Goal: Task Accomplishment & Management: Manage account settings

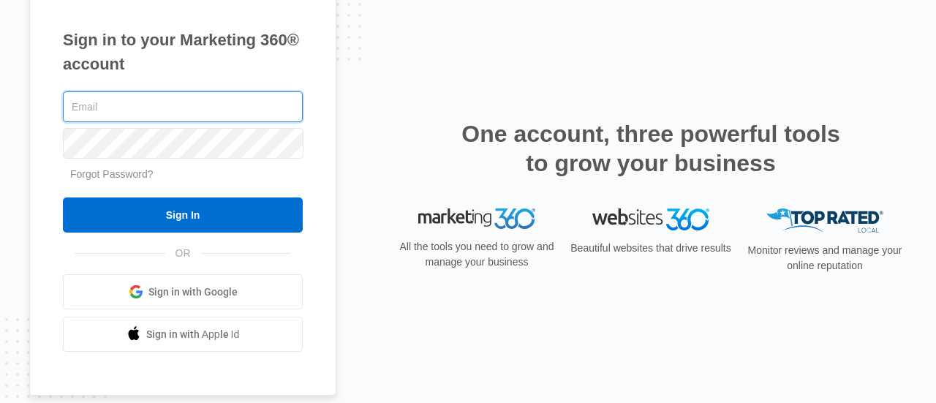
click at [183, 115] on input "text" at bounding box center [183, 106] width 240 height 31
type input "[PERSON_NAME][EMAIL_ADDRESS][PERSON_NAME][DOMAIN_NAME]"
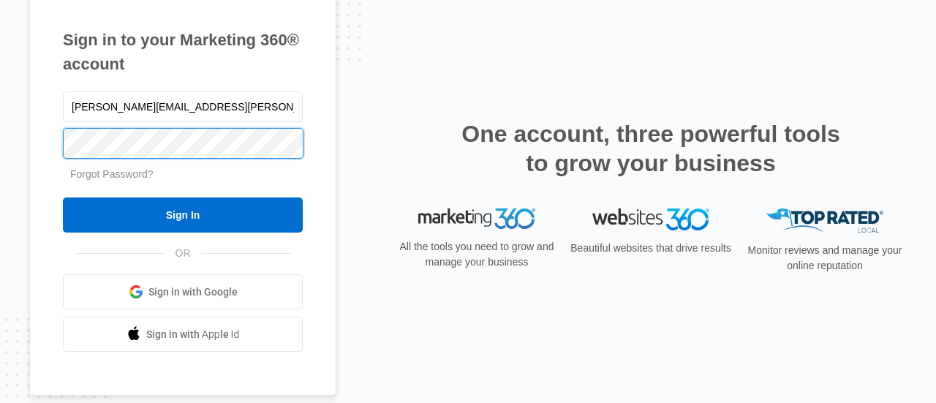
click at [63, 197] on input "Sign In" at bounding box center [183, 214] width 240 height 35
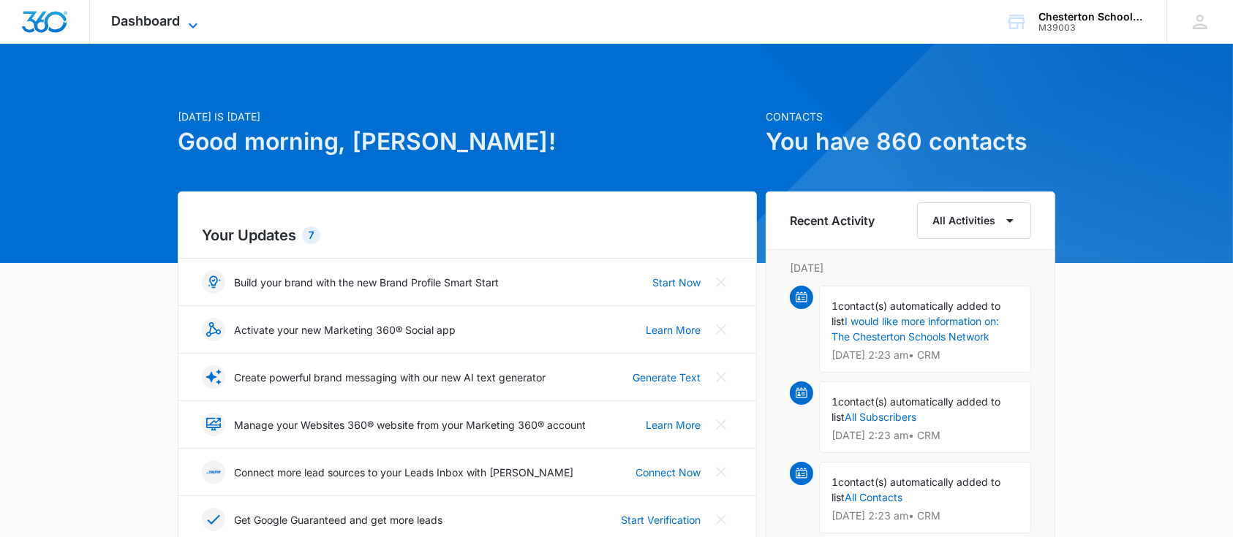
click at [192, 26] on icon at bounding box center [193, 25] width 9 height 5
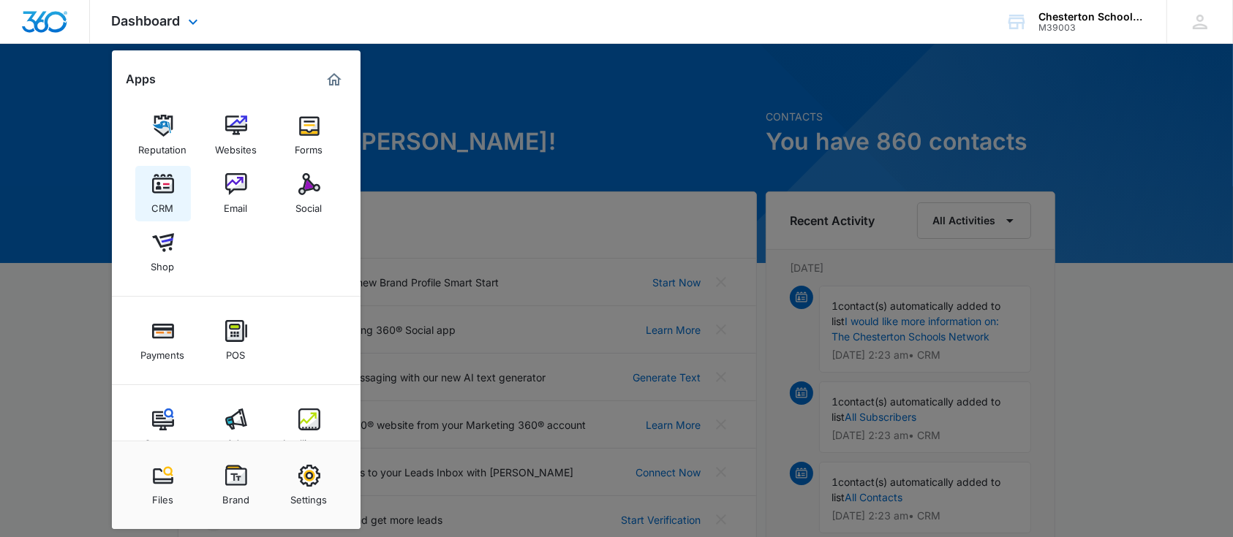
click at [181, 177] on link "CRM" at bounding box center [163, 194] width 56 height 56
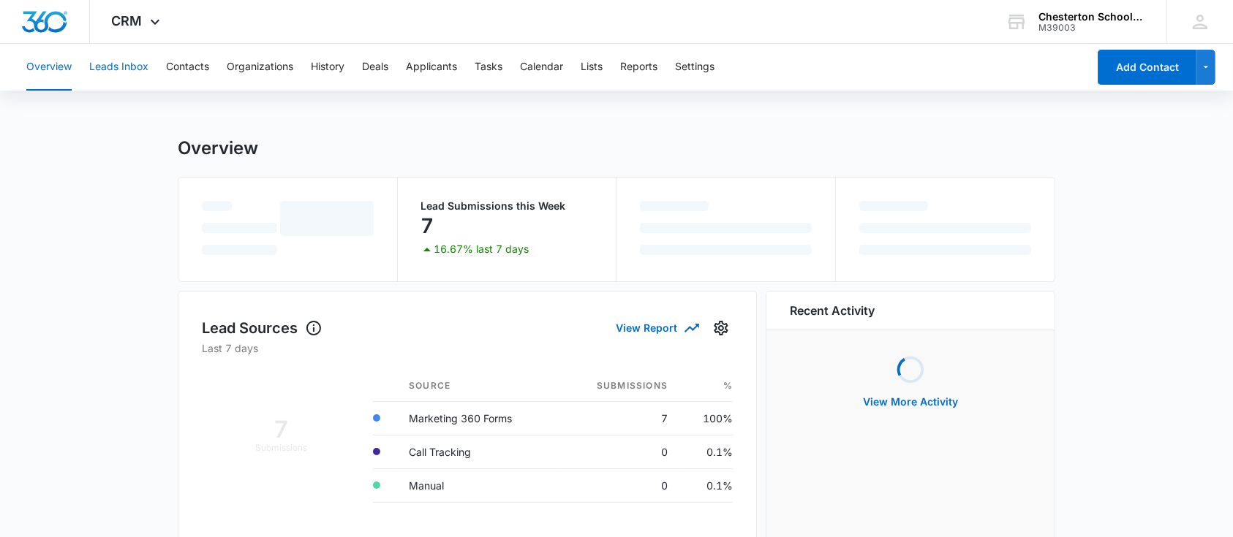
click at [111, 77] on button "Leads Inbox" at bounding box center [118, 67] width 59 height 47
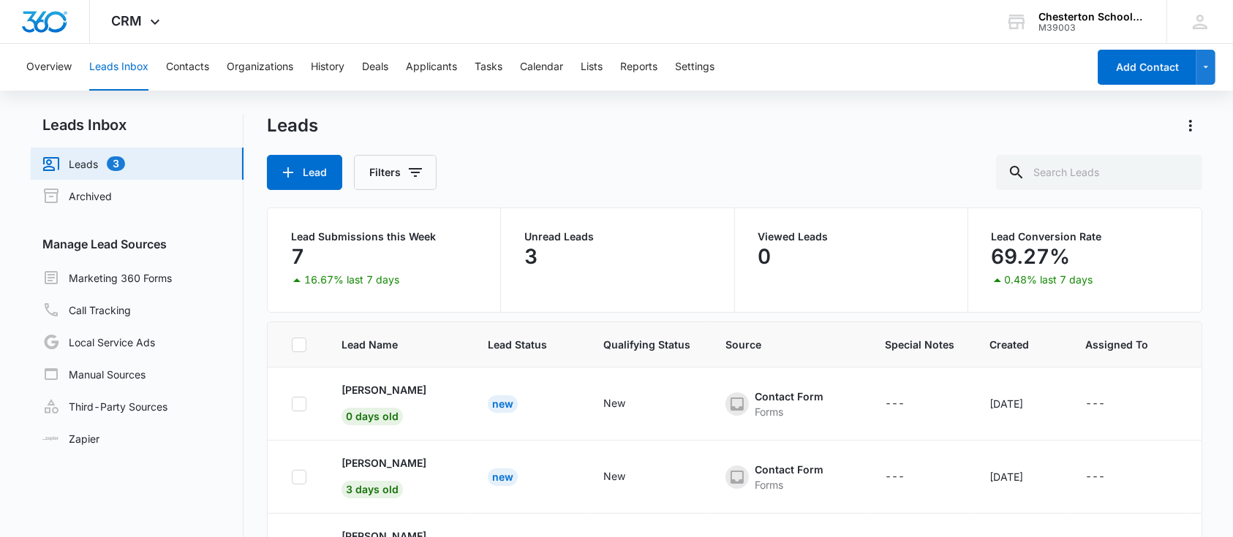
scroll to position [112, 0]
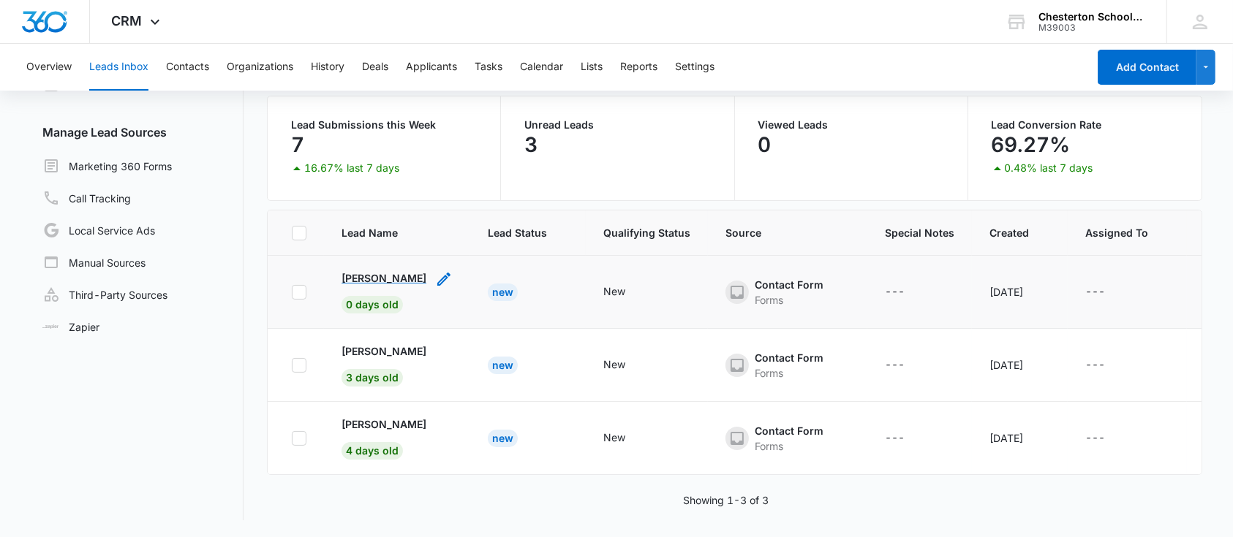
click at [374, 279] on p "[PERSON_NAME]" at bounding box center [383, 277] width 85 height 15
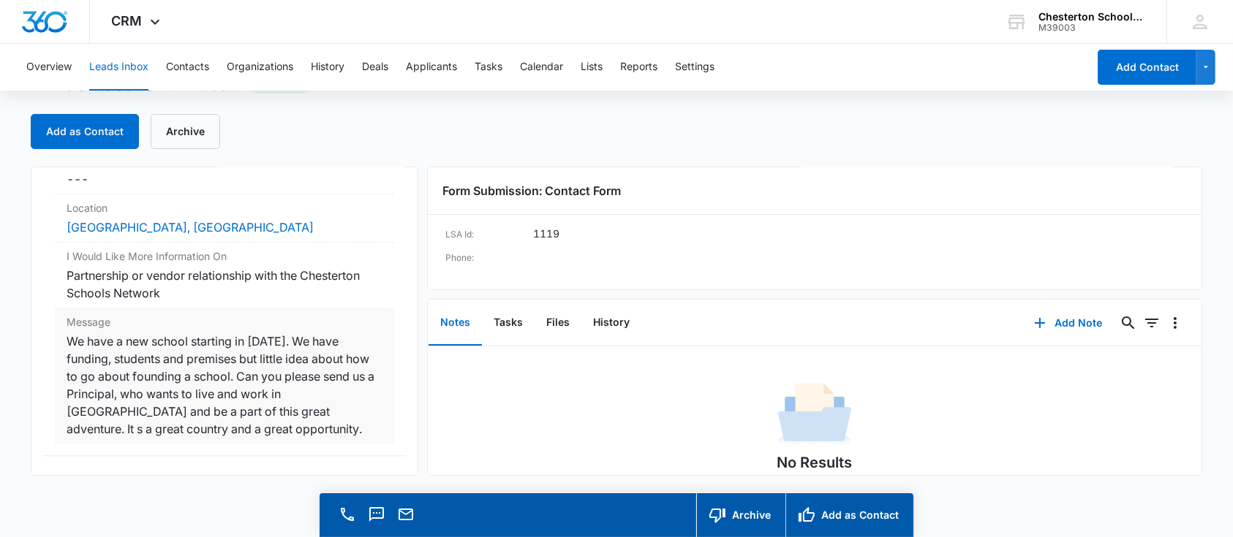
scroll to position [3274, 0]
click at [118, 137] on button "Add as Contact" at bounding box center [85, 131] width 108 height 35
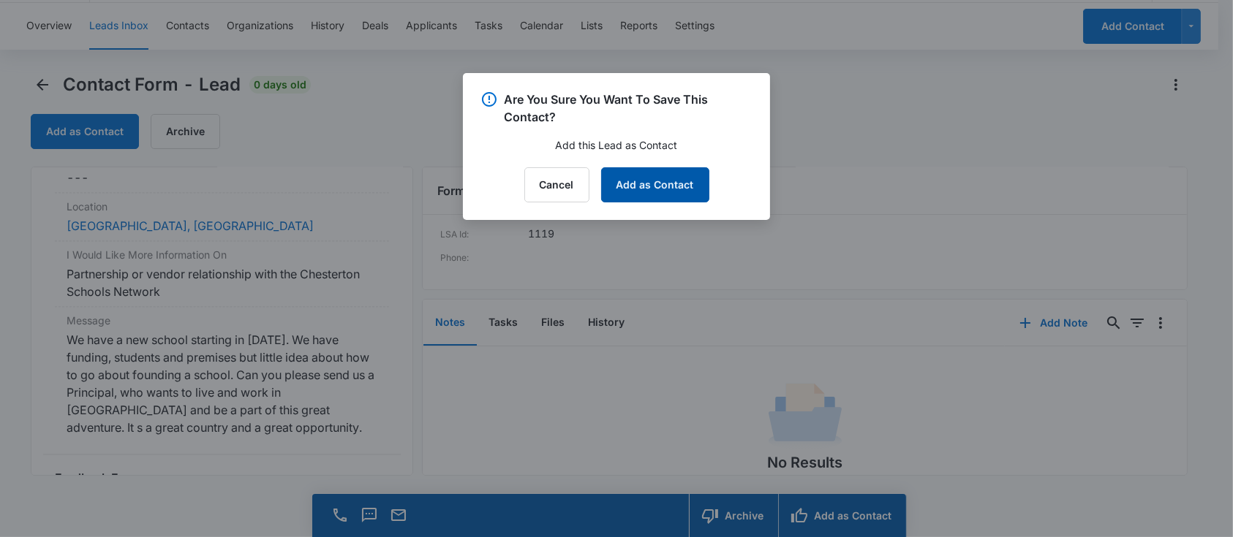
click at [666, 179] on button "Add as Contact" at bounding box center [655, 184] width 108 height 35
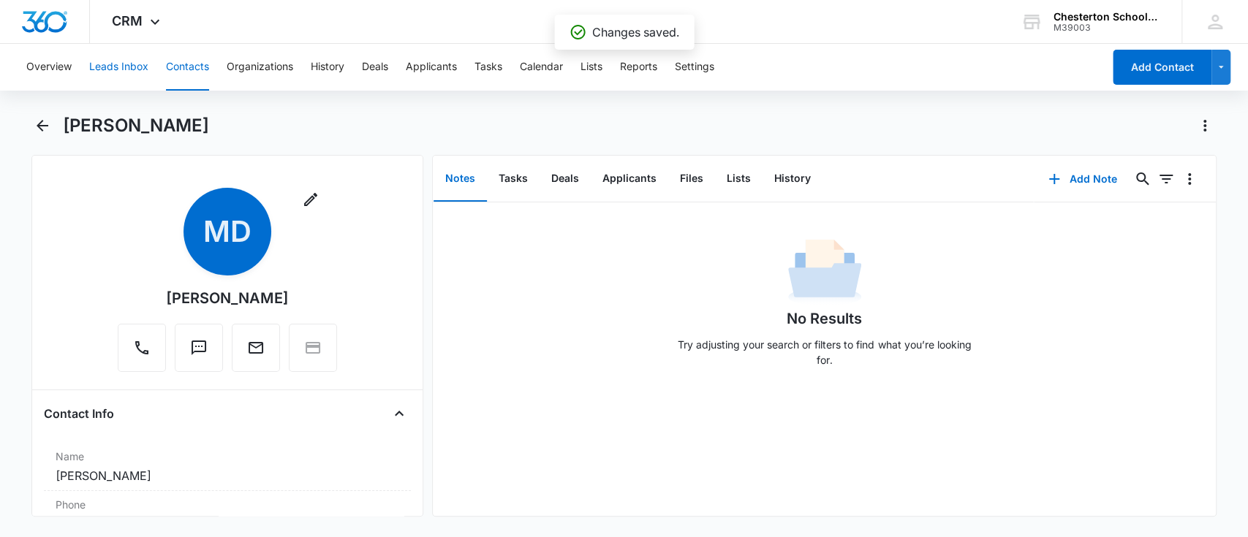
click at [136, 64] on button "Leads Inbox" at bounding box center [118, 67] width 59 height 47
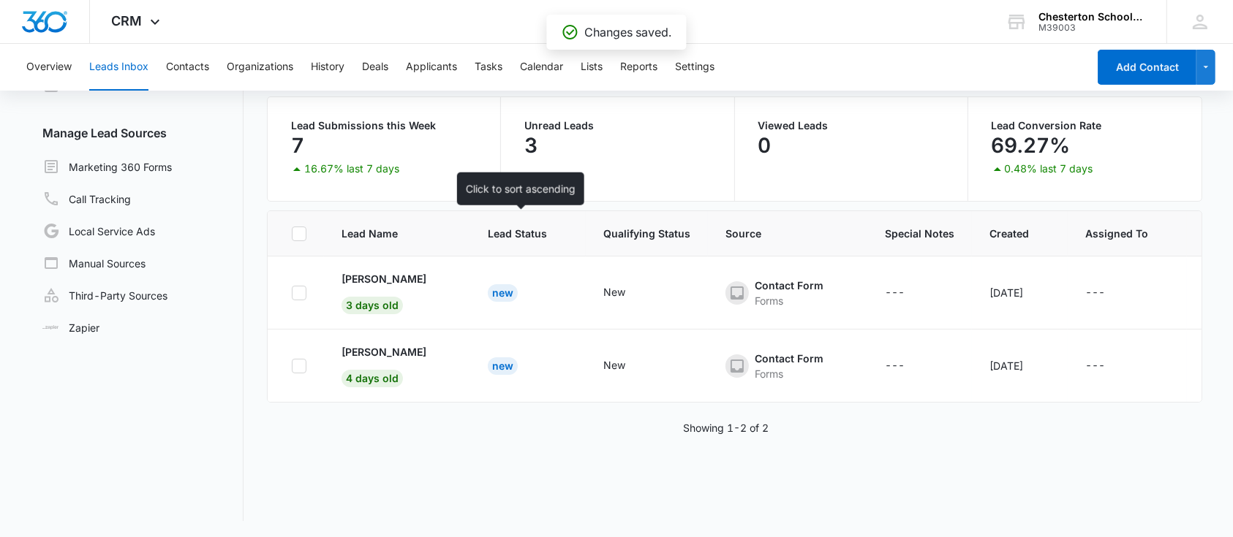
scroll to position [112, 0]
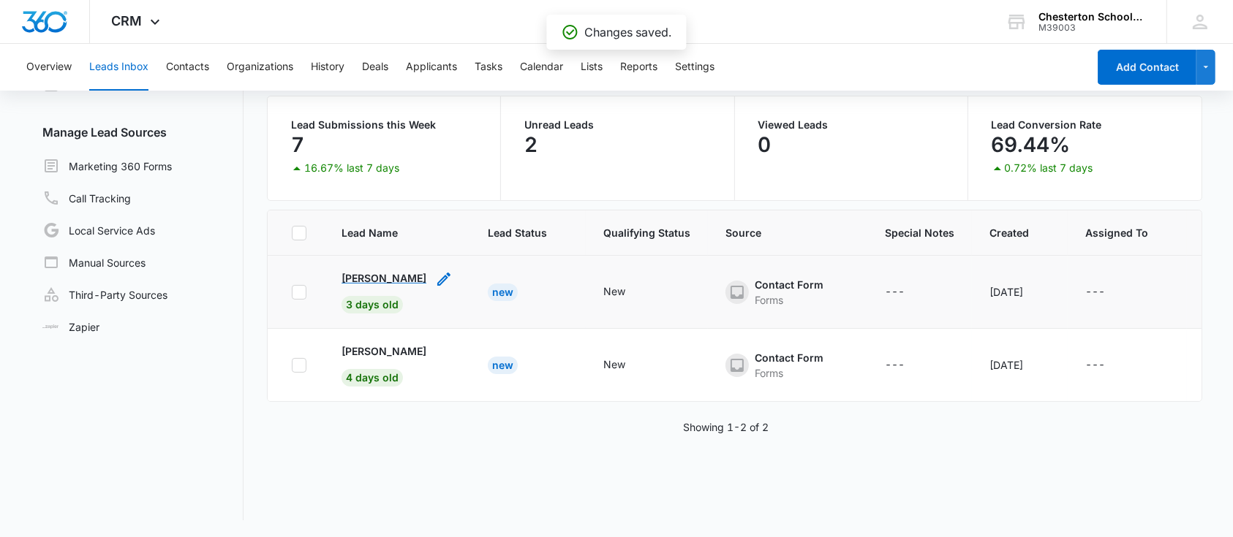
click at [381, 284] on p "[PERSON_NAME]" at bounding box center [383, 277] width 85 height 15
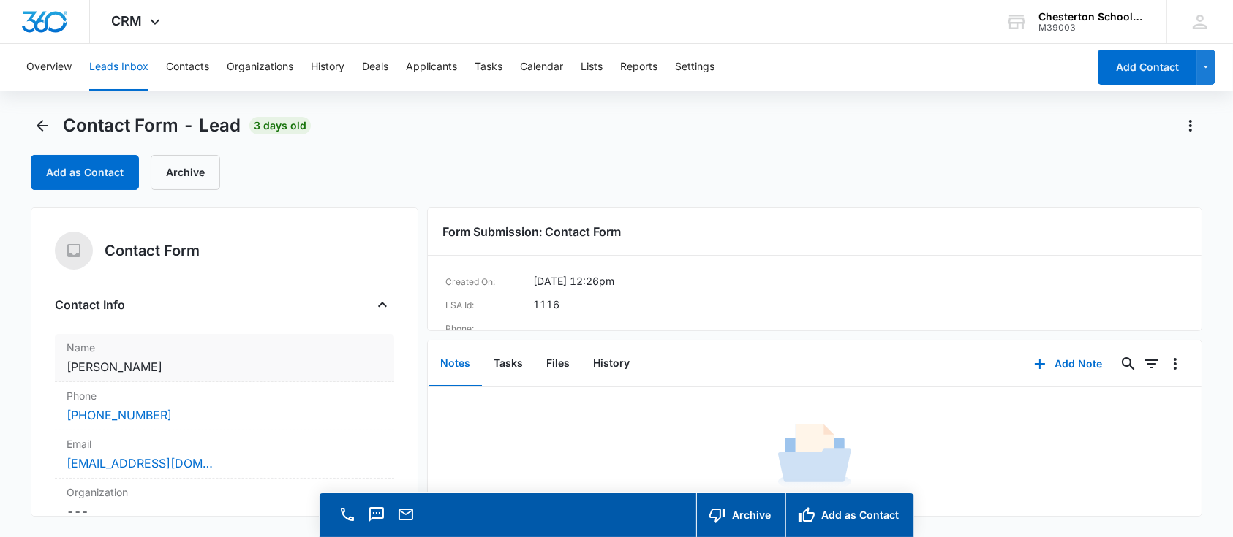
click at [183, 359] on dd "Cancel Save Changes [PERSON_NAME]" at bounding box center [225, 367] width 316 height 18
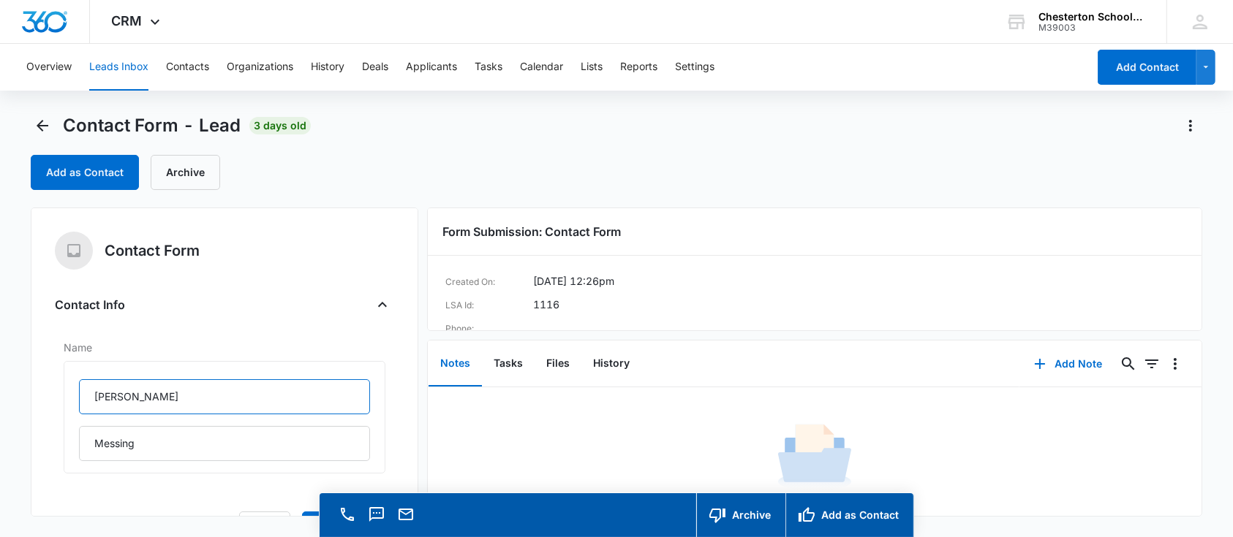
drag, startPoint x: 170, startPoint y: 401, endPoint x: 39, endPoint y: 398, distance: 130.9
click at [39, 398] on div "Contact Form Contact Info Name [PERSON_NAME] Cancel Save Changes Phone Cancel S…" at bounding box center [224, 362] width 387 height 309
drag, startPoint x: 180, startPoint y: 440, endPoint x: 29, endPoint y: 461, distance: 152.8
click at [29, 461] on main "Contact Form - Lead 3 days old Add as Contact Archive Contact Form Contact Info…" at bounding box center [616, 346] width 1233 height 465
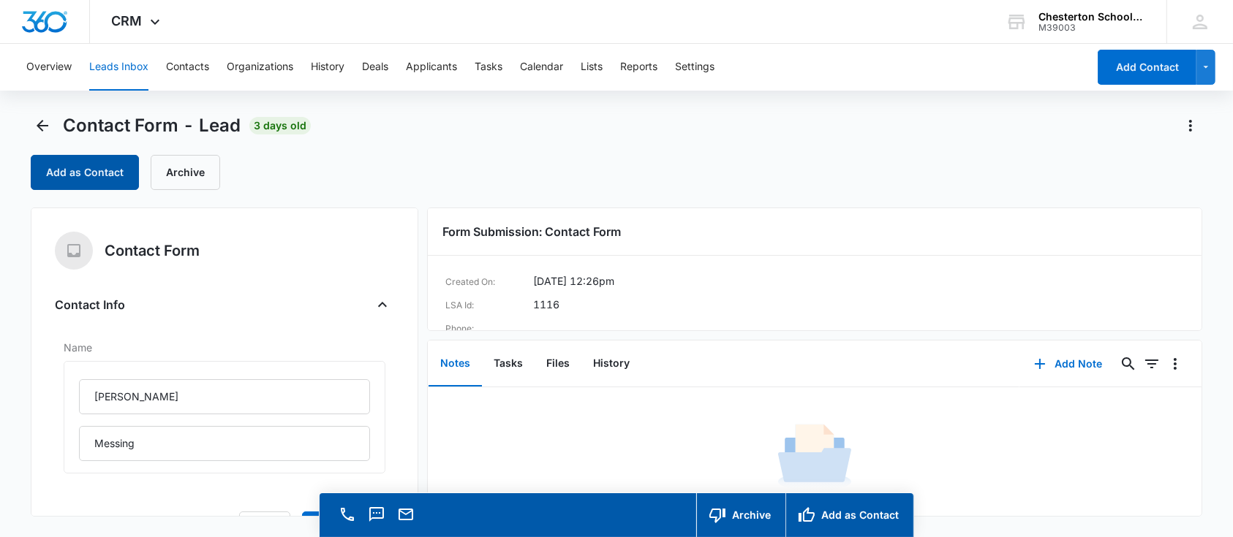
click at [105, 155] on button "Add as Contact" at bounding box center [85, 172] width 108 height 35
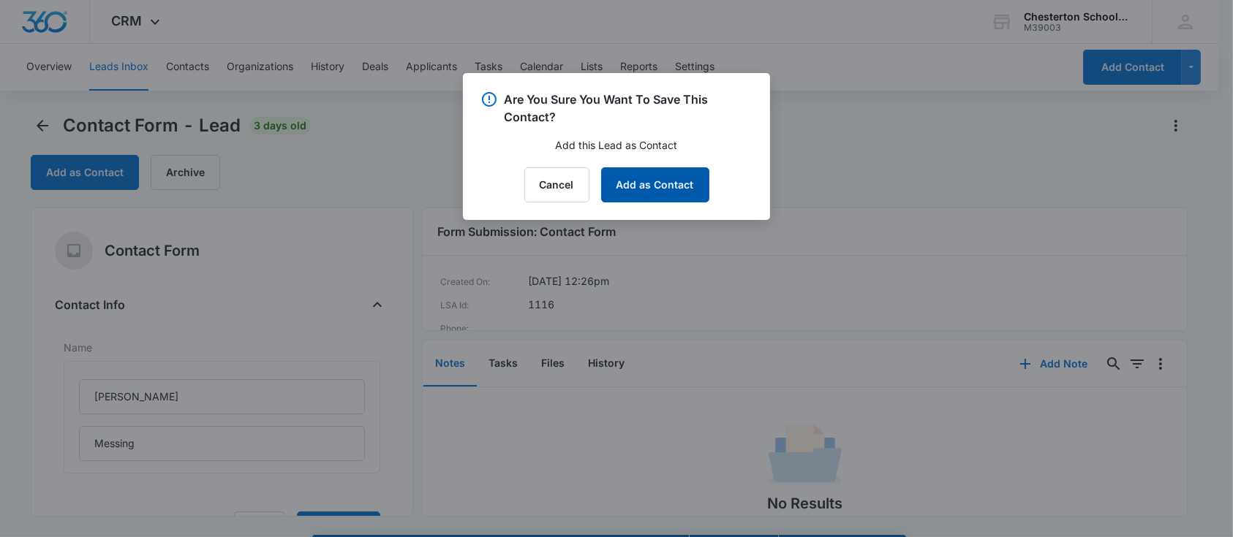
click at [689, 200] on button "Add as Contact" at bounding box center [655, 184] width 108 height 35
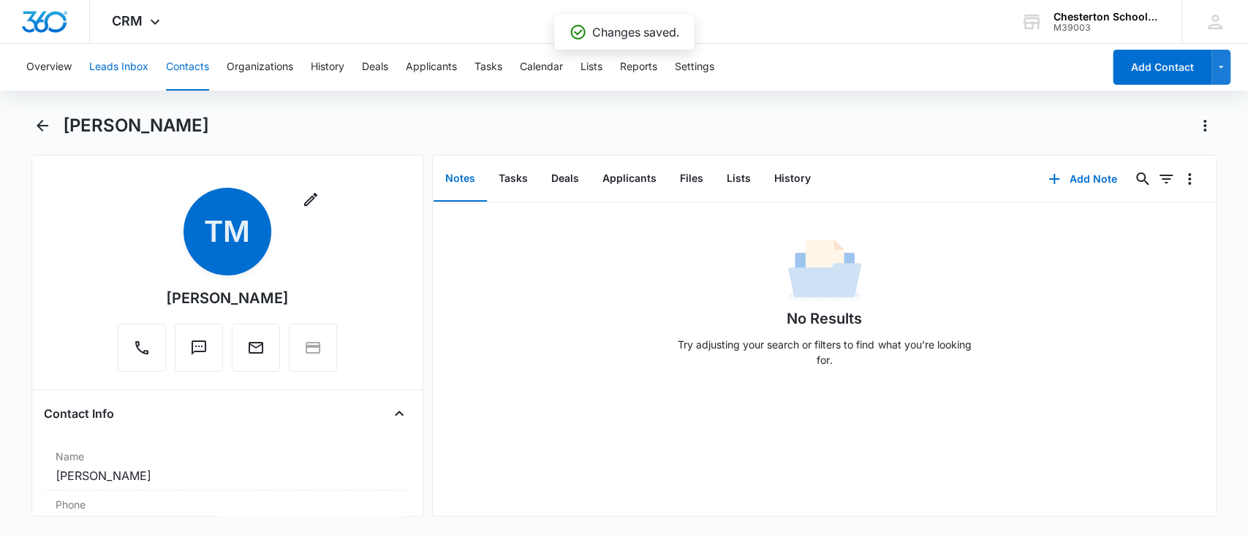
click at [136, 73] on button "Leads Inbox" at bounding box center [118, 67] width 59 height 47
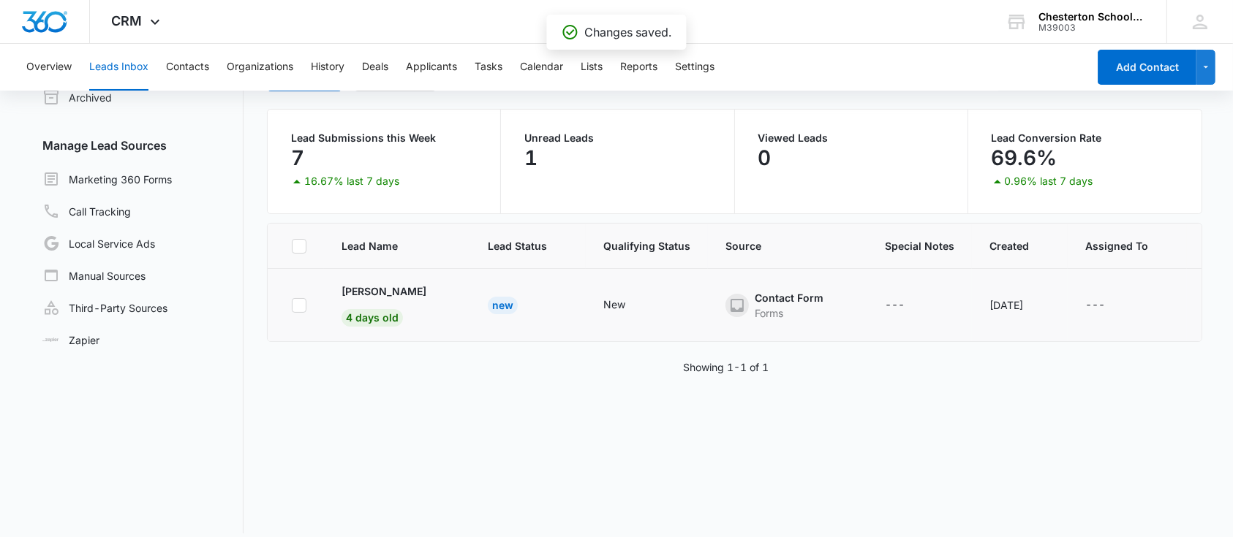
scroll to position [96, 0]
click at [385, 288] on p "[PERSON_NAME]" at bounding box center [383, 293] width 85 height 15
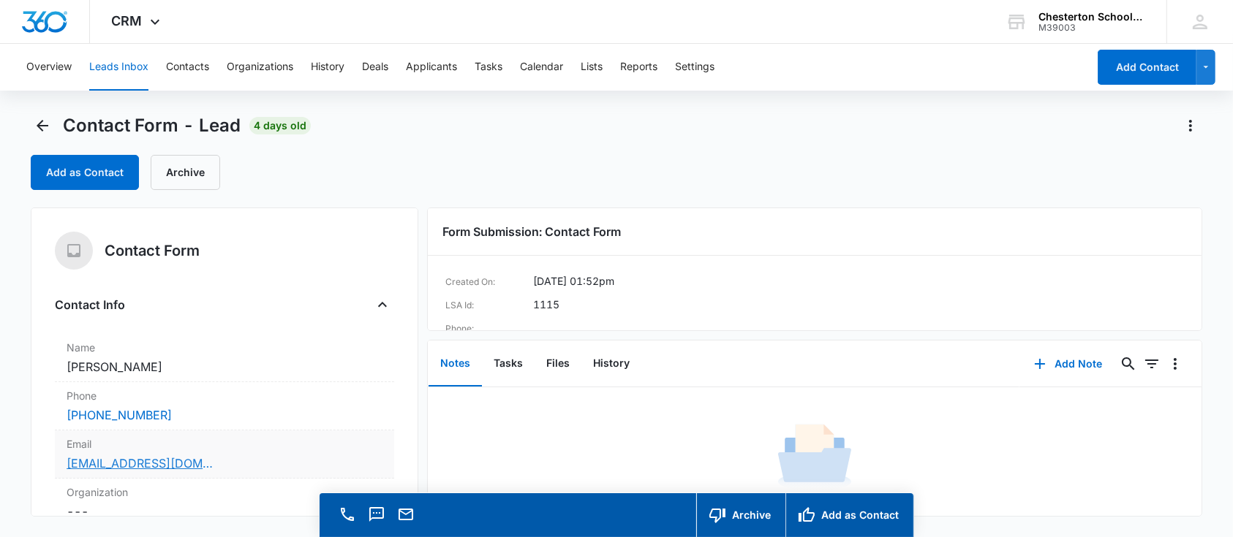
click at [199, 460] on link "[EMAIL_ADDRESS][DOMAIN_NAME]" at bounding box center [140, 464] width 146 height 18
click at [375, 166] on div "Add as Contact Archive" at bounding box center [616, 172] width 1171 height 35
drag, startPoint x: 170, startPoint y: 360, endPoint x: 0, endPoint y: 363, distance: 169.6
click at [0, 363] on main "Contact Form - Lead 4 days old Add as Contact Archive Contact Form Contact Info…" at bounding box center [616, 346] width 1233 height 465
copy dd "[PERSON_NAME]"
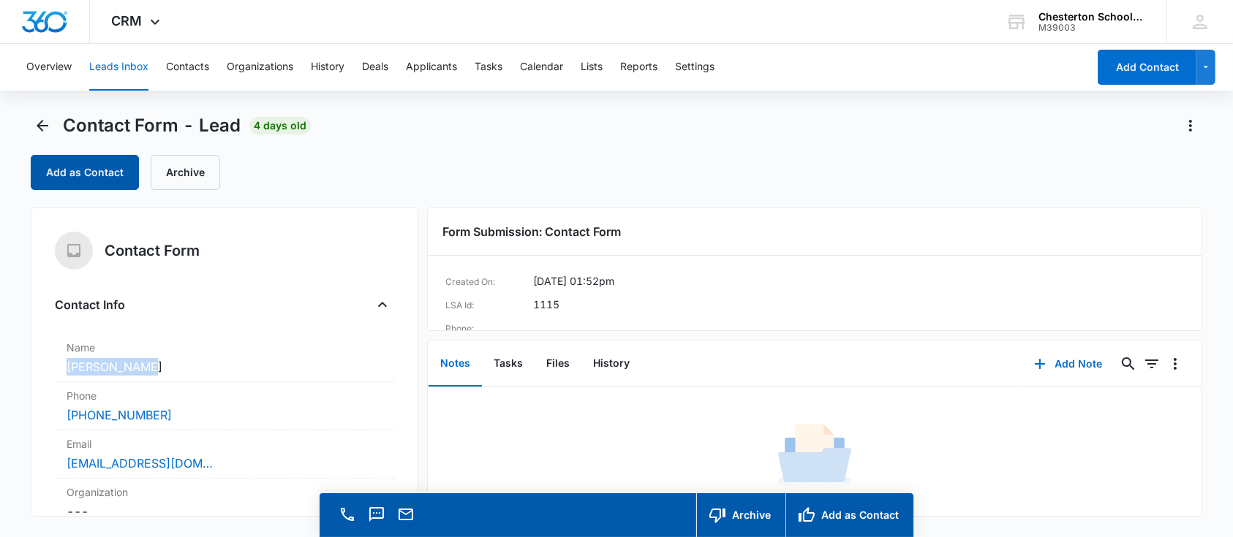
click at [88, 156] on button "Add as Contact" at bounding box center [85, 172] width 108 height 35
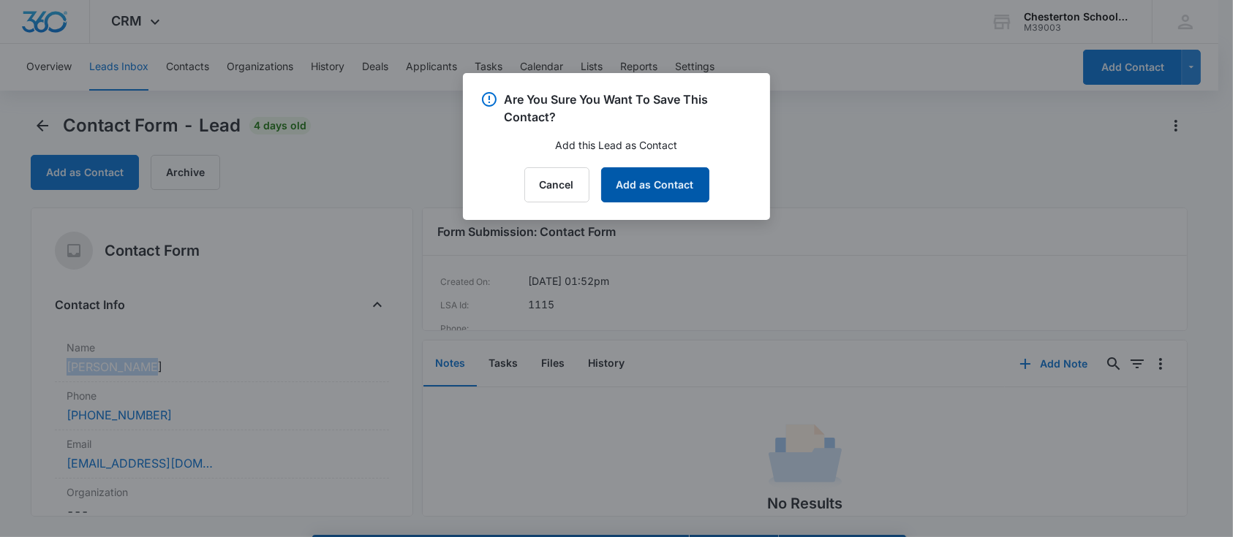
click at [672, 190] on button "Add as Contact" at bounding box center [655, 184] width 108 height 35
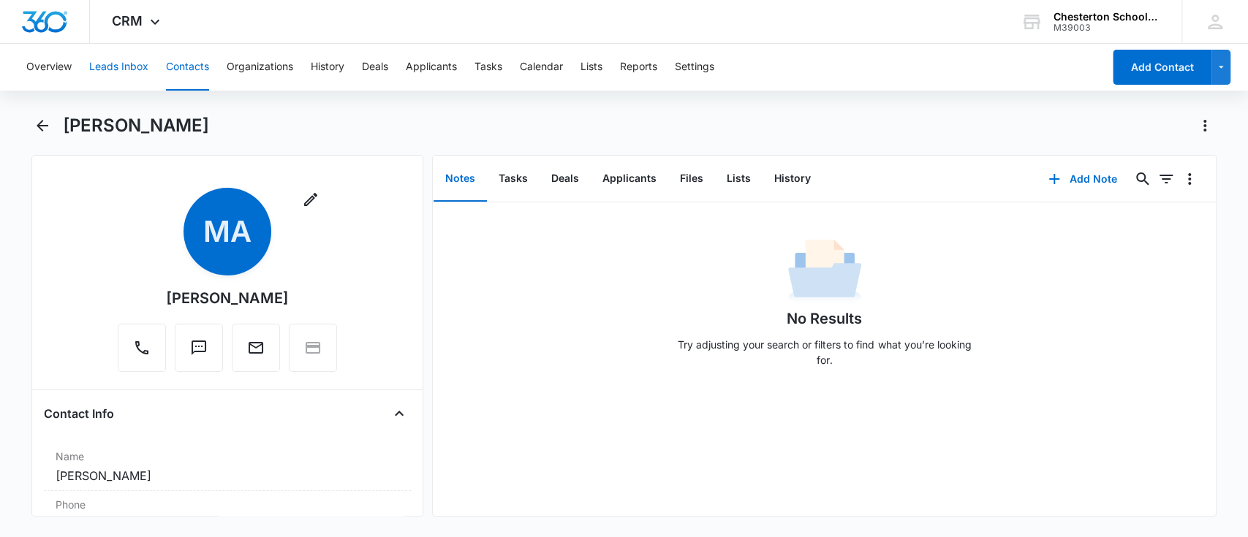
click at [116, 58] on button "Leads Inbox" at bounding box center [118, 67] width 59 height 47
